Goal: Check status: Check status

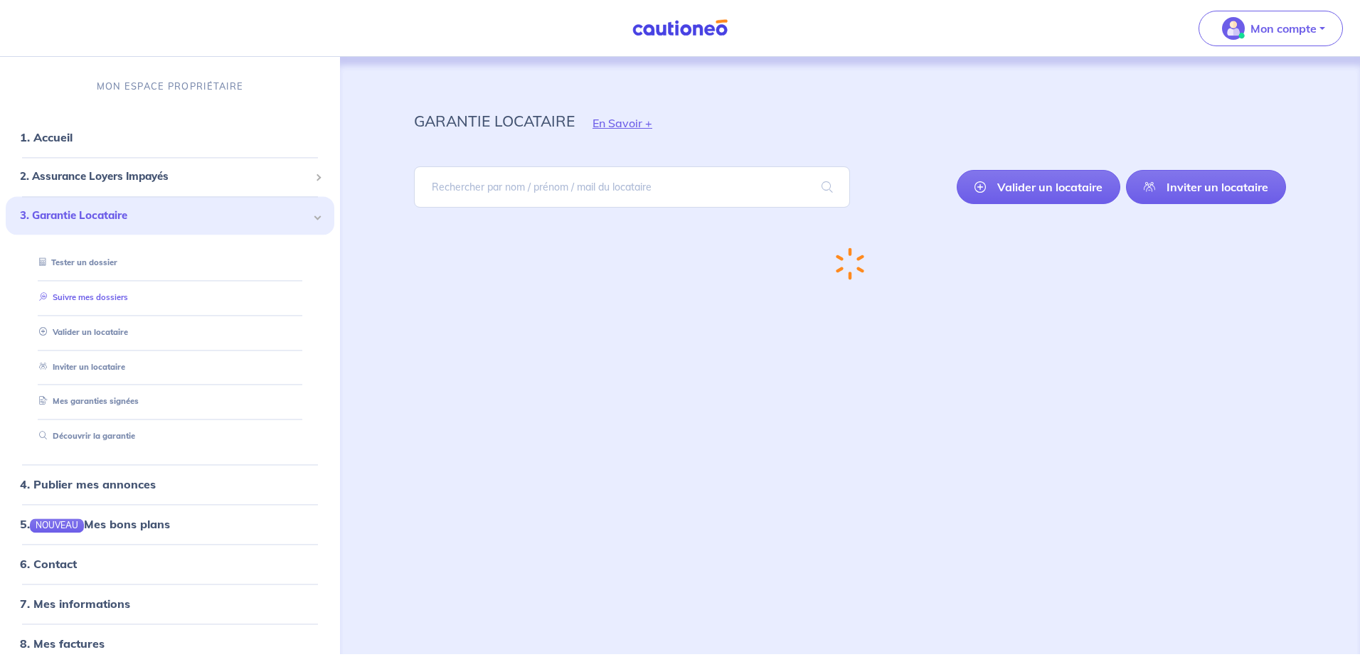
click at [113, 300] on link "Suivre mes dossiers" at bounding box center [80, 297] width 95 height 10
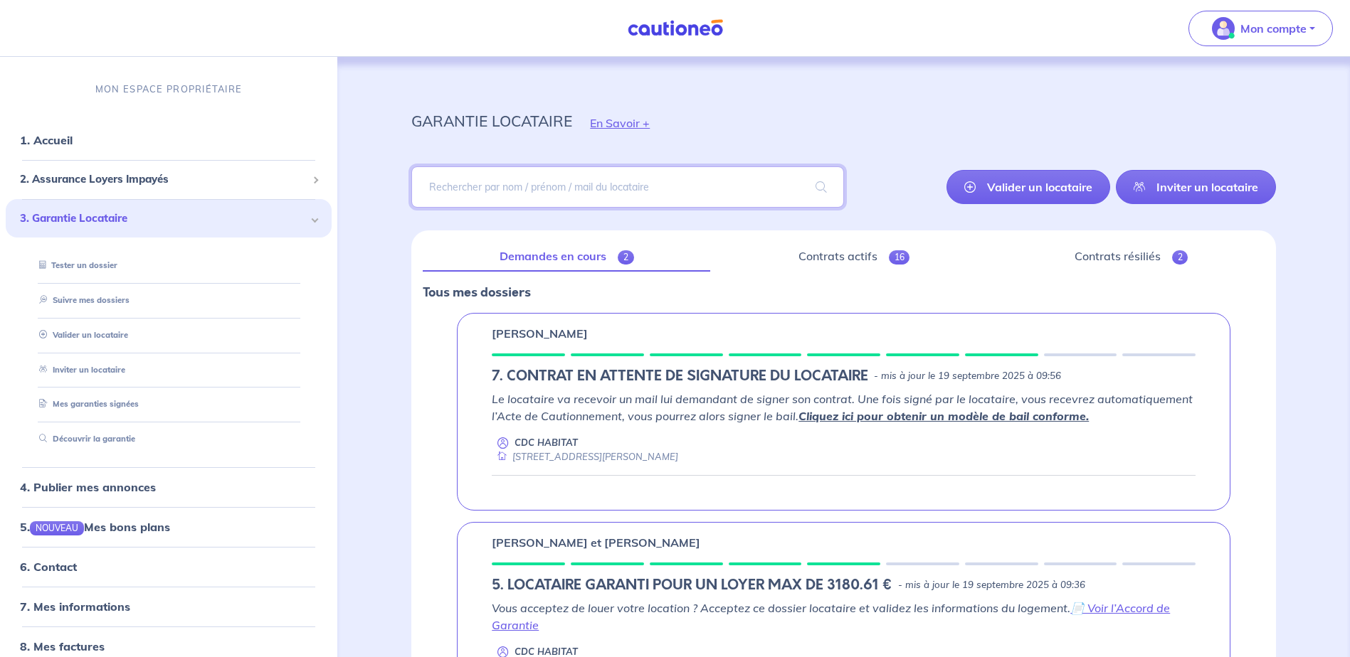
click at [524, 191] on input "search" at bounding box center [627, 186] width 432 height 41
type input "viale"
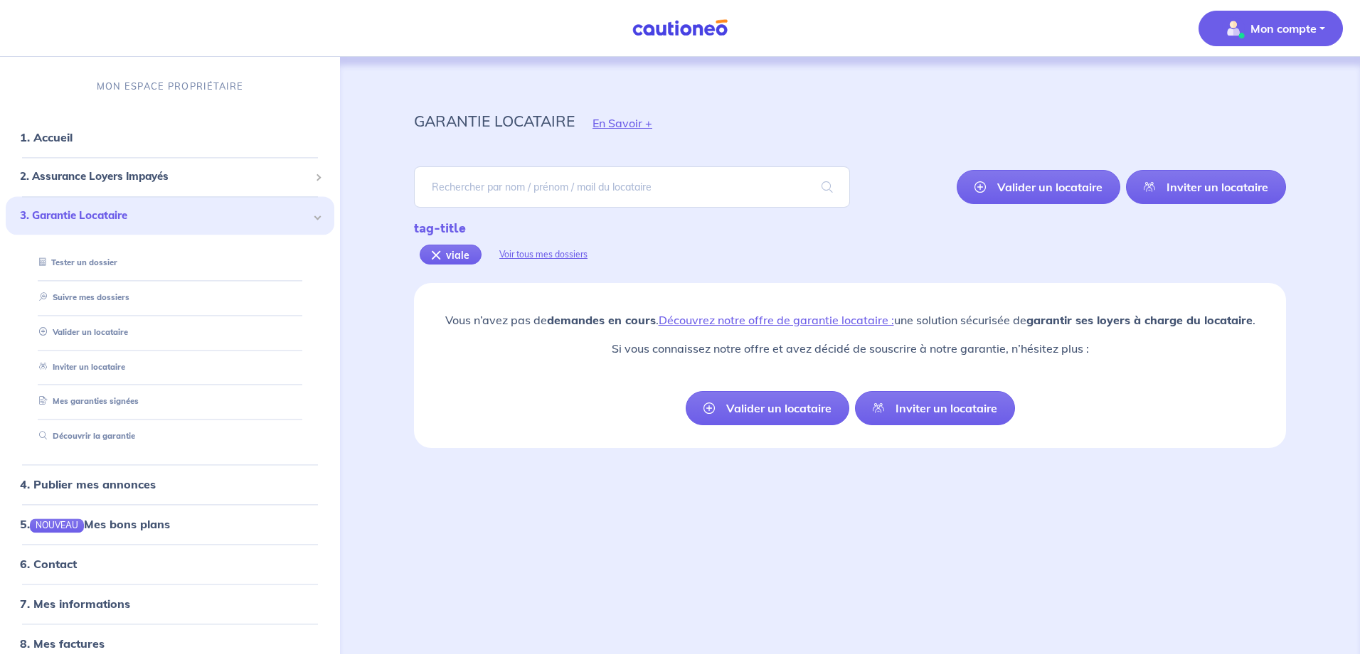
click at [1310, 38] on span "Mon compte" at bounding box center [1267, 28] width 100 height 23
click at [563, 250] on div "Voir tous mes dossiers" at bounding box center [544, 255] width 124 height 34
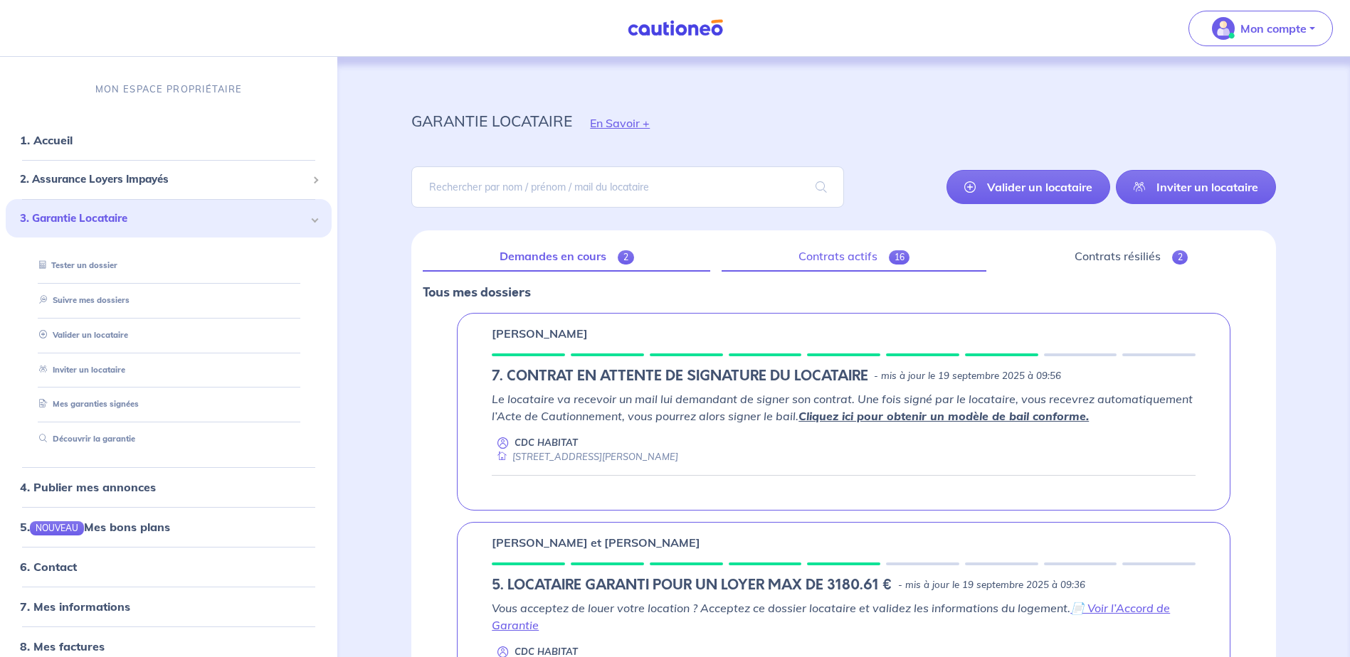
click at [847, 261] on link "Contrats actifs 16" at bounding box center [853, 257] width 265 height 30
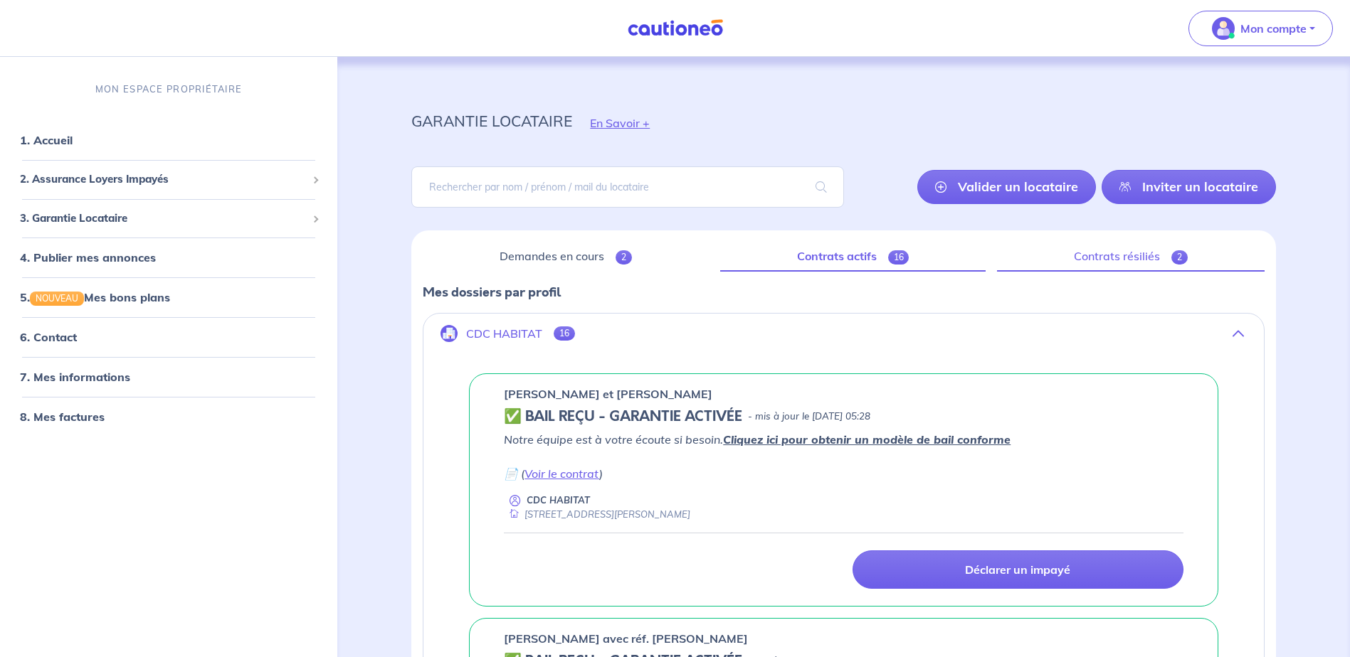
click at [1106, 245] on link "Contrats résiliés 2" at bounding box center [1131, 257] width 268 height 30
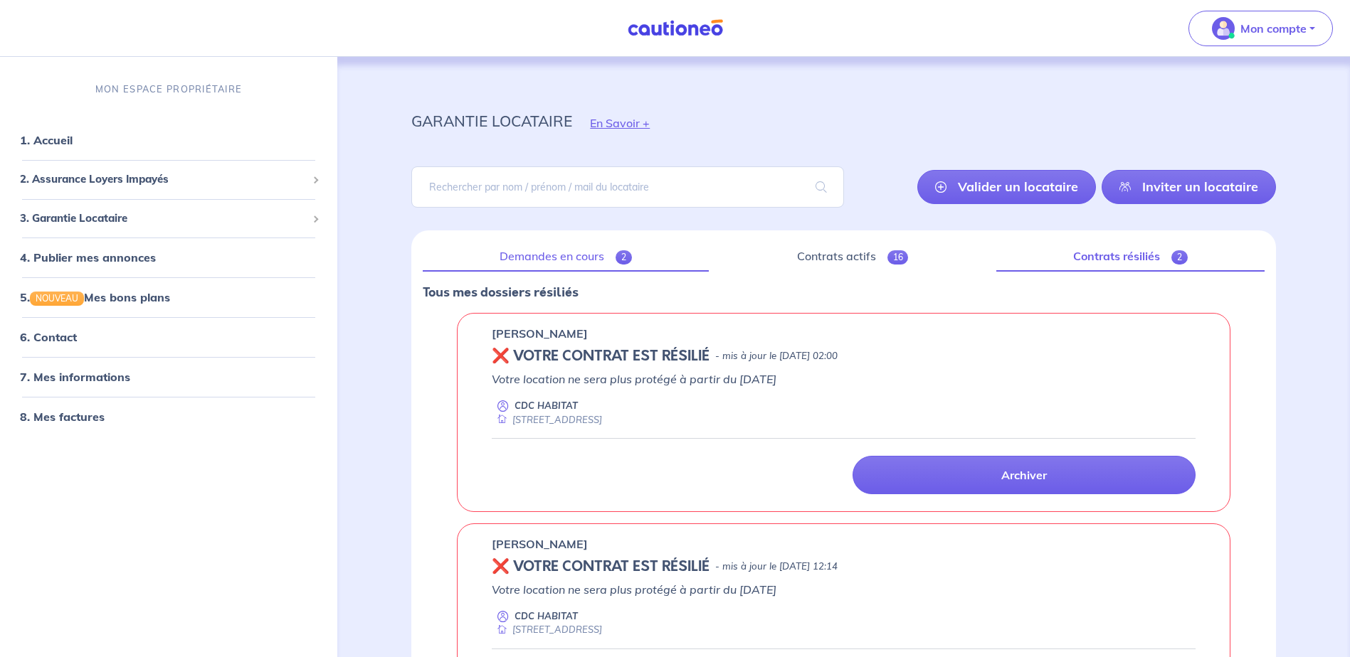
click at [577, 263] on link "Demandes en cours 2" at bounding box center [566, 257] width 286 height 30
